Goal: Information Seeking & Learning: Compare options

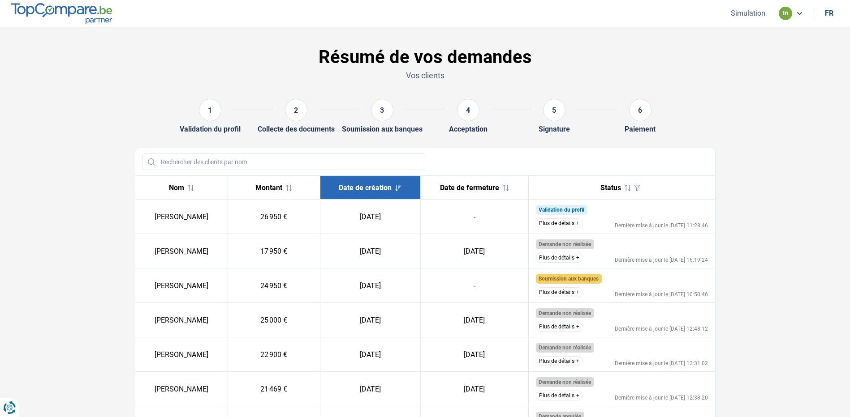
click at [564, 292] on button "Plus de détails" at bounding box center [559, 293] width 47 height 10
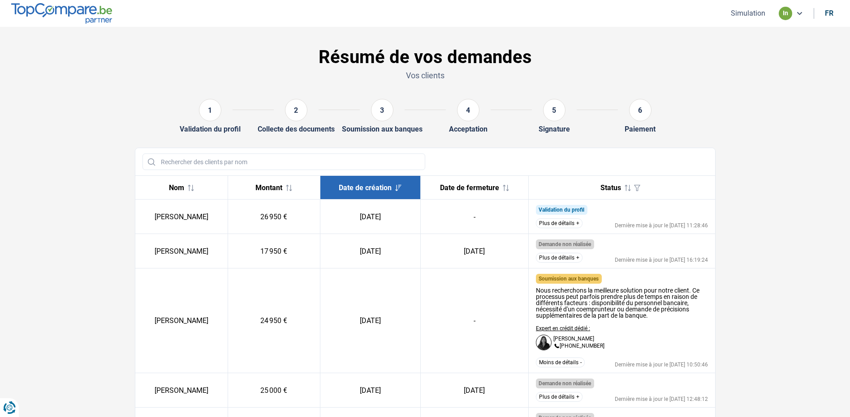
click at [560, 224] on button "Plus de détails" at bounding box center [559, 224] width 47 height 10
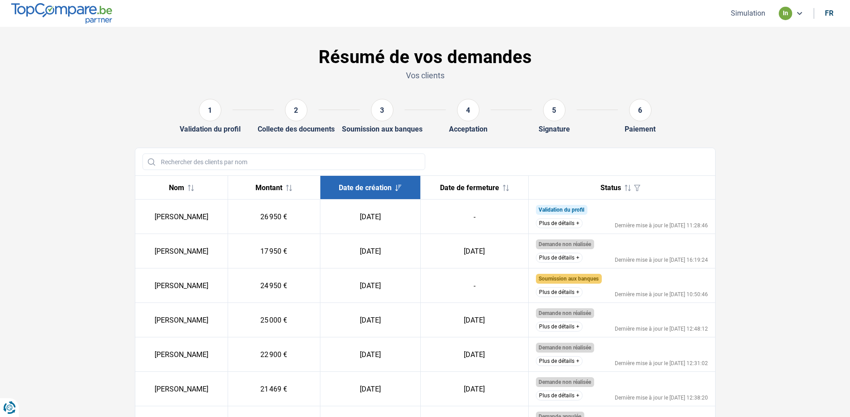
click at [563, 291] on button "Plus de détails" at bounding box center [559, 293] width 47 height 10
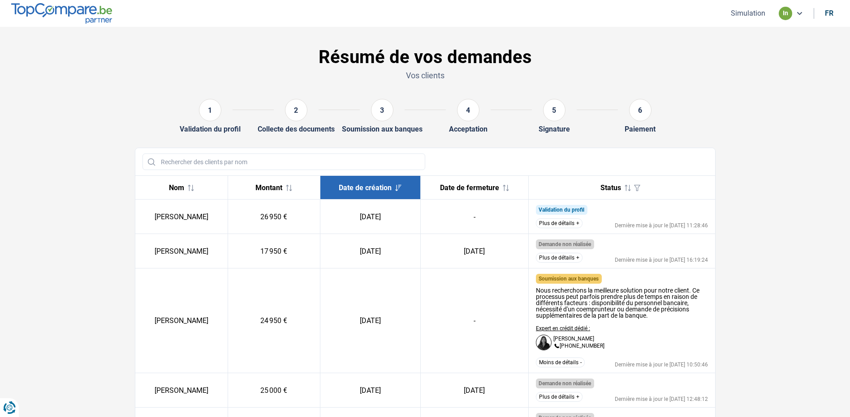
click at [558, 225] on button "Plus de détails" at bounding box center [559, 224] width 47 height 10
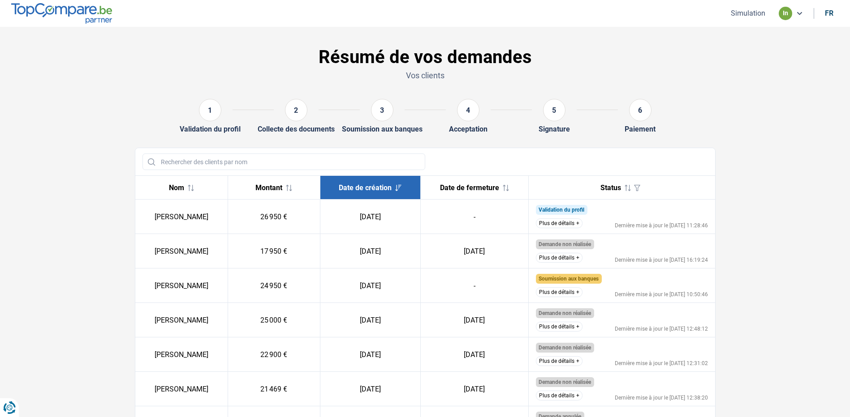
click at [559, 223] on button "Plus de détails" at bounding box center [559, 224] width 47 height 10
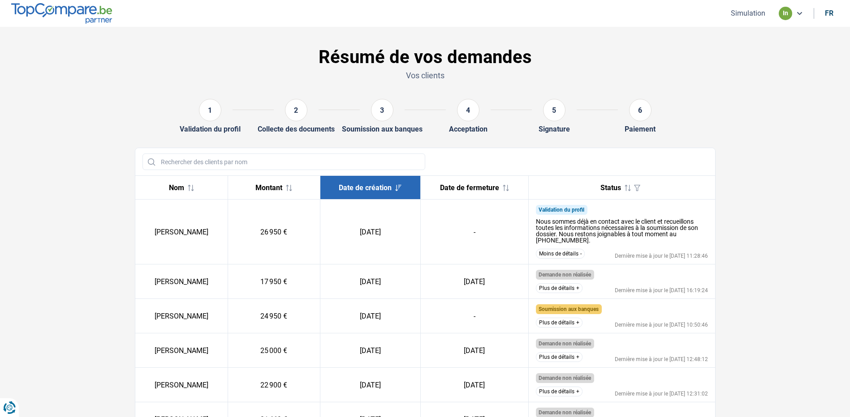
click at [563, 327] on button "Plus de détails" at bounding box center [559, 323] width 47 height 10
